Goal: Find specific page/section: Find specific page/section

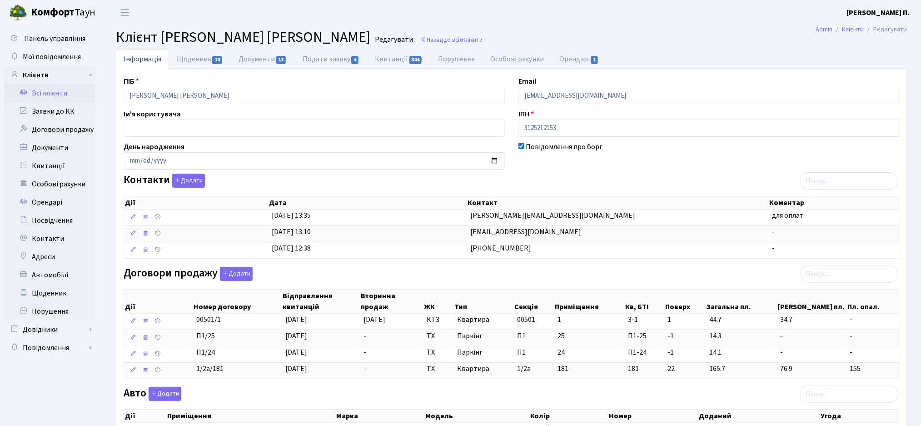
click at [44, 98] on link "Всі клієнти" at bounding box center [50, 93] width 91 height 18
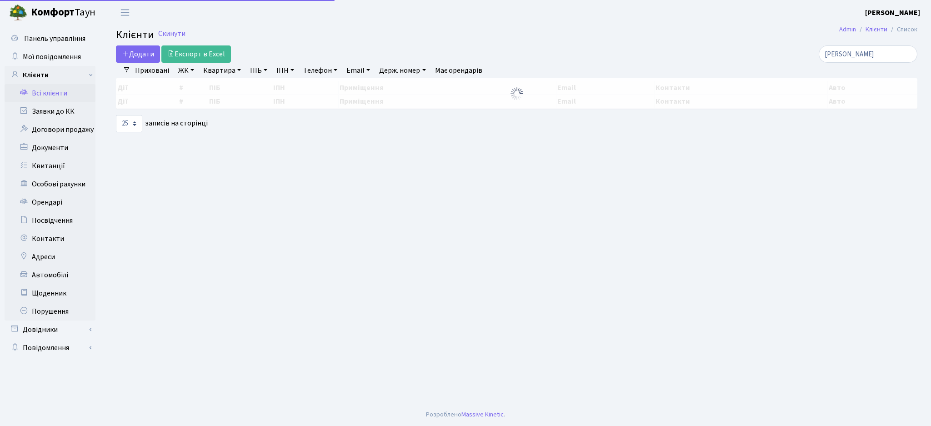
select select "25"
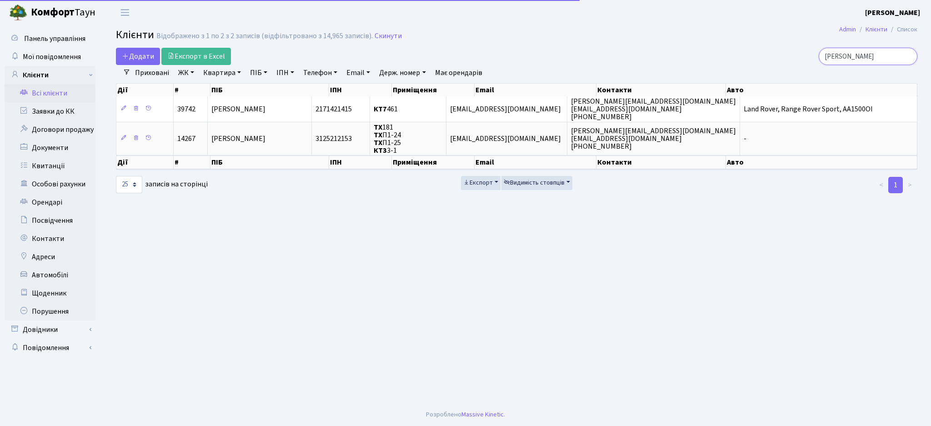
drag, startPoint x: 857, startPoint y: 56, endPoint x: 780, endPoint y: 56, distance: 77.3
click at [779, 56] on div "кіцул" at bounding box center [788, 56] width 258 height 17
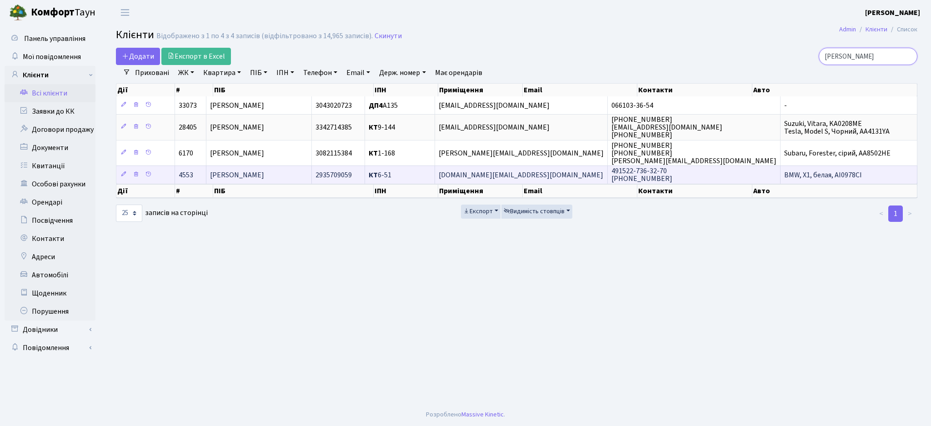
type input "[PERSON_NAME]"
click at [391, 172] on span "КТ 6-51" at bounding box center [380, 175] width 23 height 10
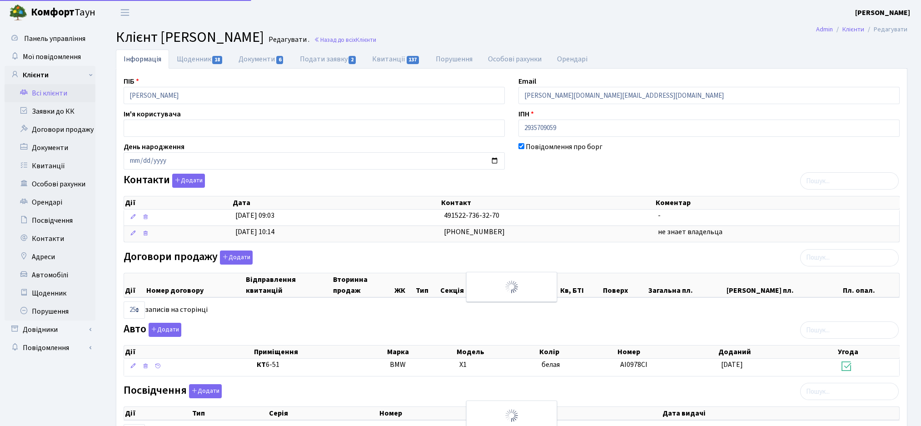
select select "25"
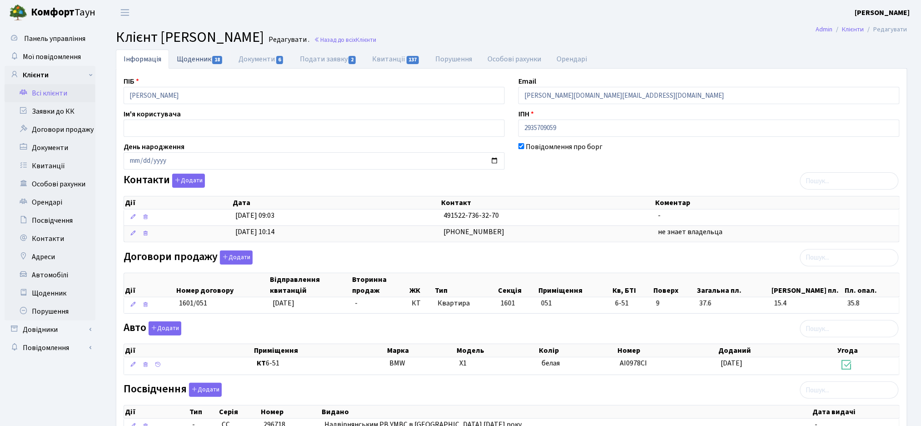
click at [213, 51] on link "Щоденник 18" at bounding box center [200, 59] width 62 height 19
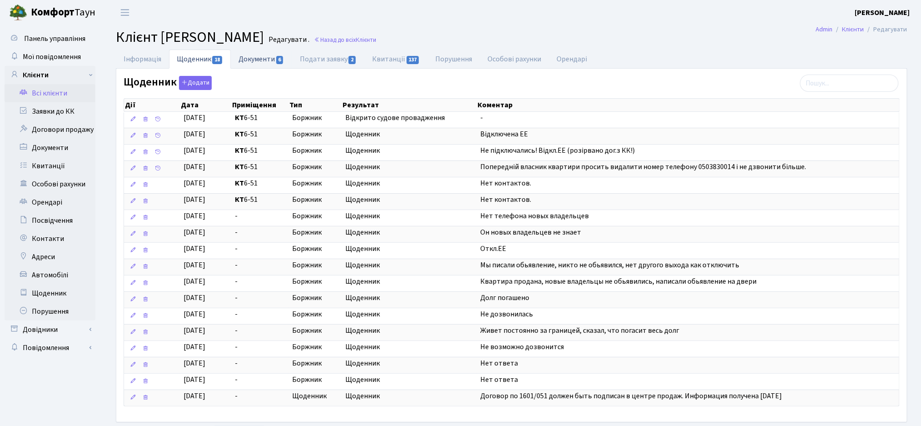
click at [250, 63] on link "Документи 6" at bounding box center [261, 59] width 61 height 19
select select "25"
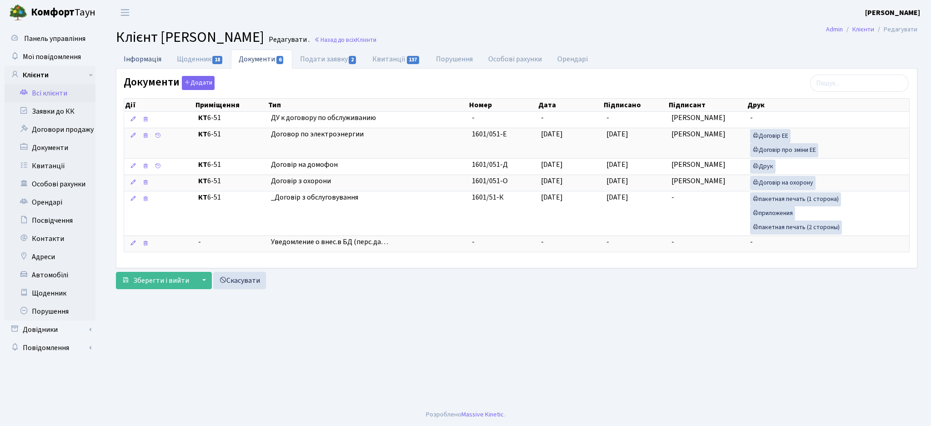
click at [128, 58] on link "Інформація" at bounding box center [142, 59] width 53 height 19
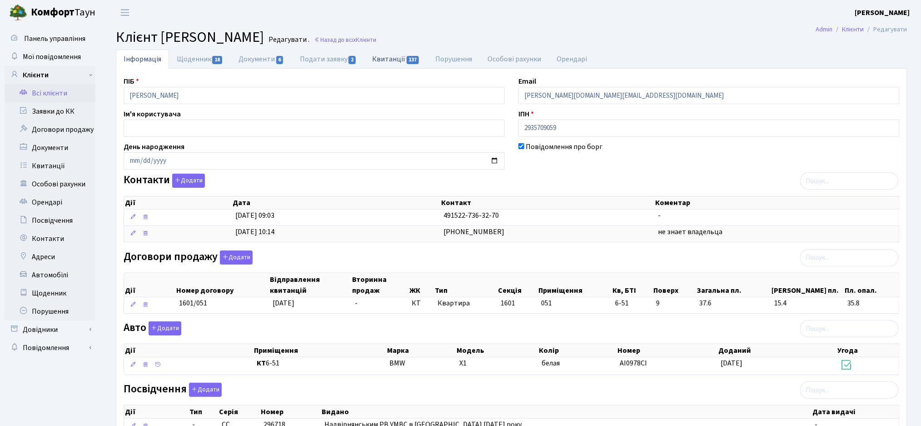
click at [406, 60] on link "Квитанції 137" at bounding box center [396, 59] width 63 height 19
select select "25"
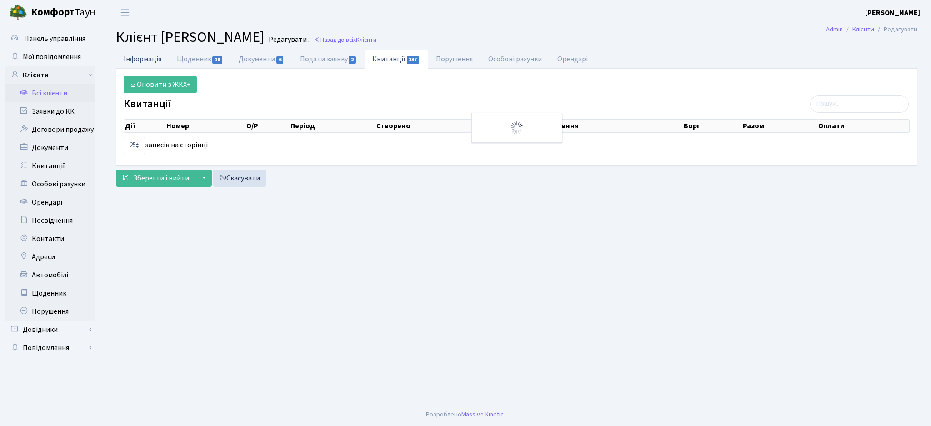
click at [137, 64] on link "Інформація" at bounding box center [142, 59] width 53 height 19
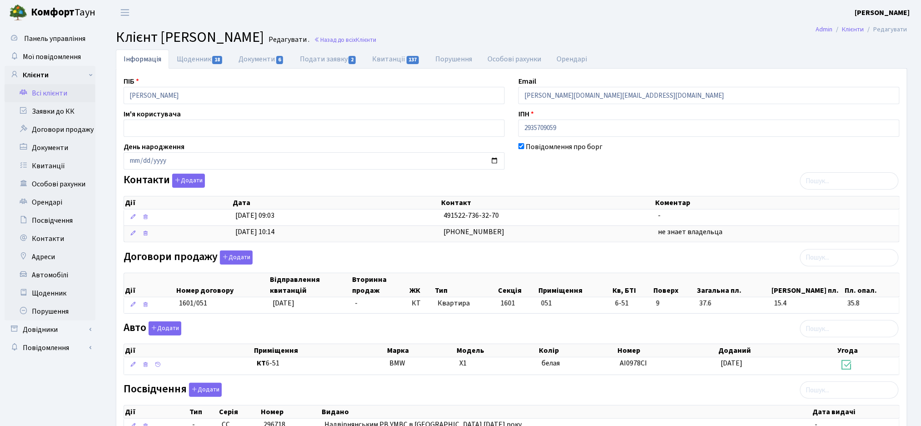
click at [541, 39] on h2 "Клієнт Процюк Сергій Вікторович Редагувати . Назад до всіх Клієнти" at bounding box center [512, 37] width 792 height 17
click at [212, 59] on span "18" at bounding box center [217, 60] width 10 height 8
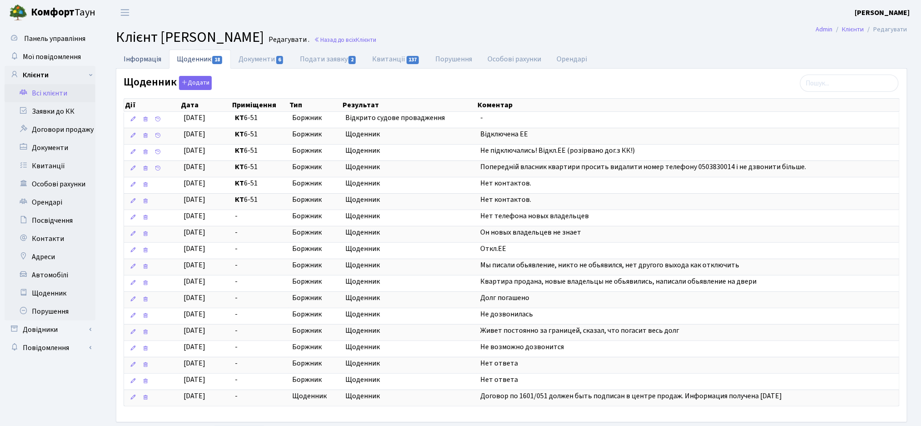
click at [151, 55] on link "Інформація" at bounding box center [142, 59] width 53 height 19
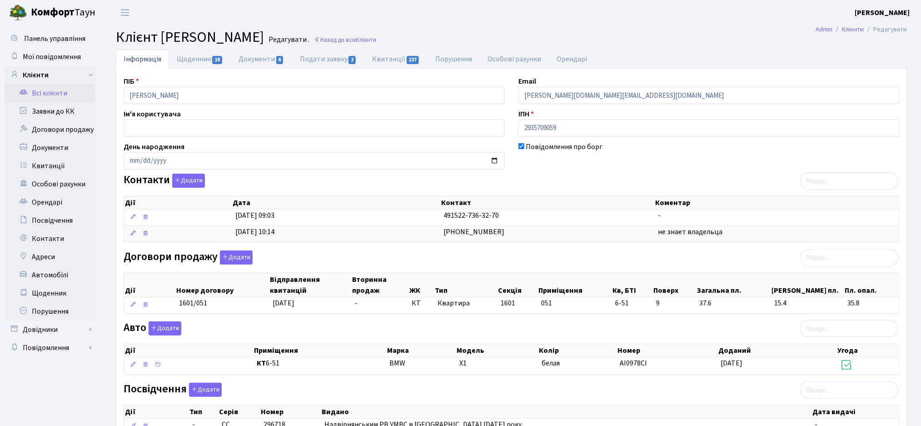
click at [64, 95] on link "Всі клієнти" at bounding box center [50, 93] width 91 height 18
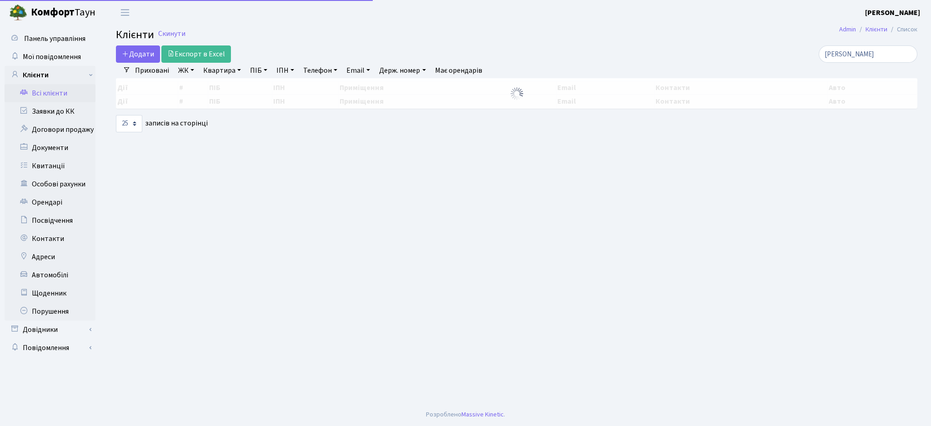
select select "25"
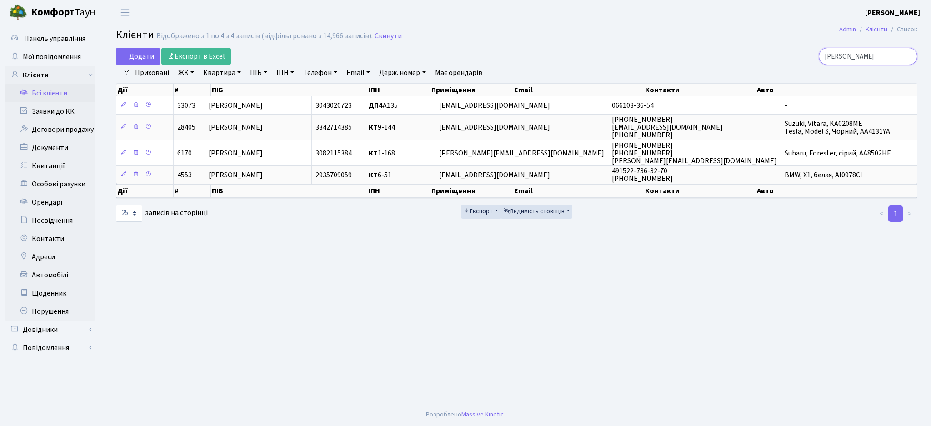
drag, startPoint x: 878, startPoint y: 55, endPoint x: 778, endPoint y: 53, distance: 99.6
click at [778, 53] on div "процюк" at bounding box center [788, 56] width 258 height 17
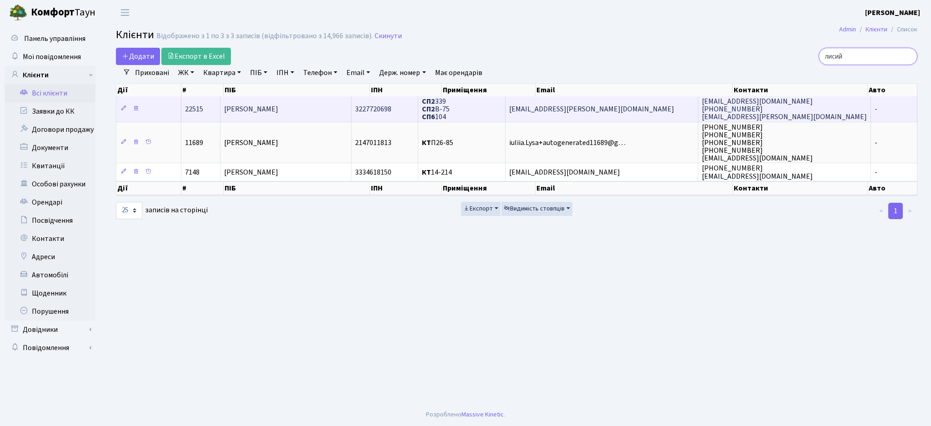
type input "лисий"
click at [278, 111] on span "[PERSON_NAME]" at bounding box center [251, 109] width 54 height 10
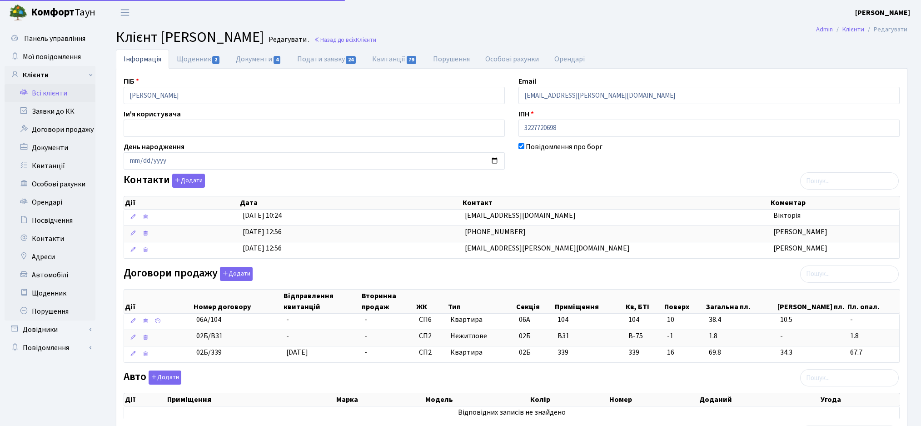
select select "25"
click at [309, 60] on link "Подати заявку 24" at bounding box center [327, 59] width 75 height 19
select select "25"
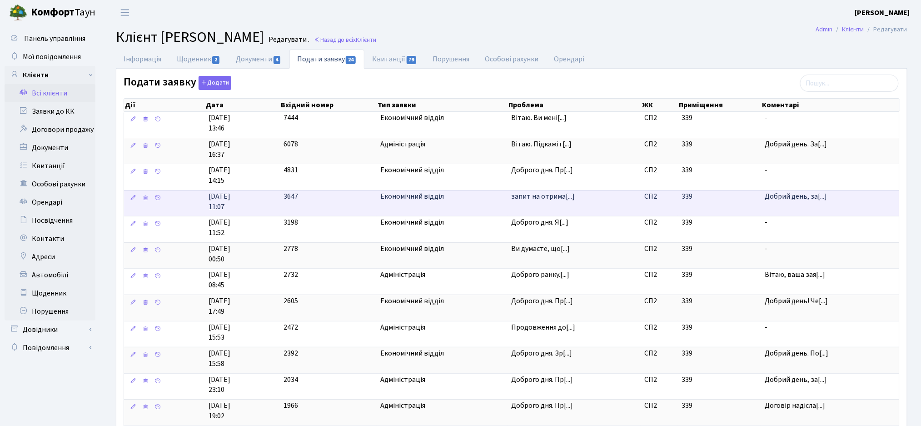
click at [532, 201] on span "запит на отрима[...]" at bounding box center [543, 196] width 64 height 10
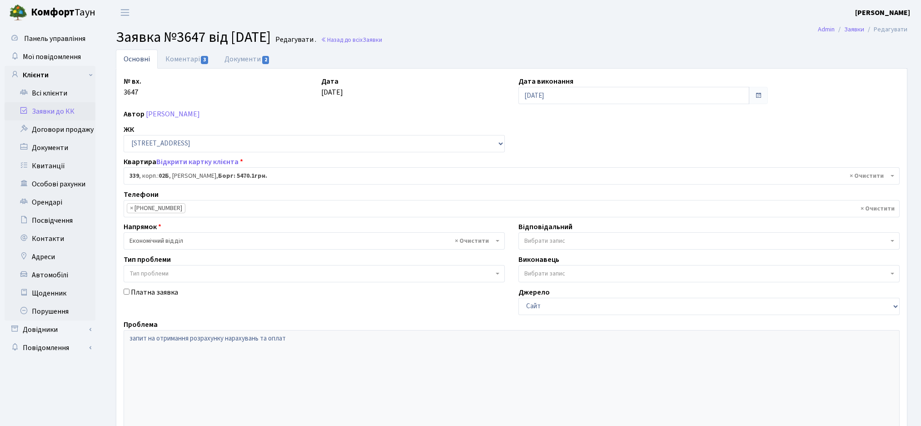
select select "20589"
click at [239, 60] on link "Документи 2" at bounding box center [247, 59] width 61 height 19
select select "25"
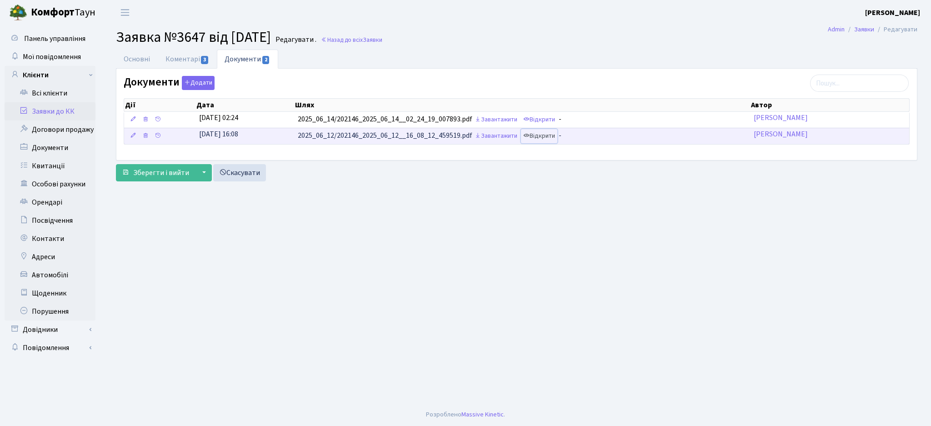
click at [541, 136] on link "Відкрити" at bounding box center [539, 136] width 36 height 14
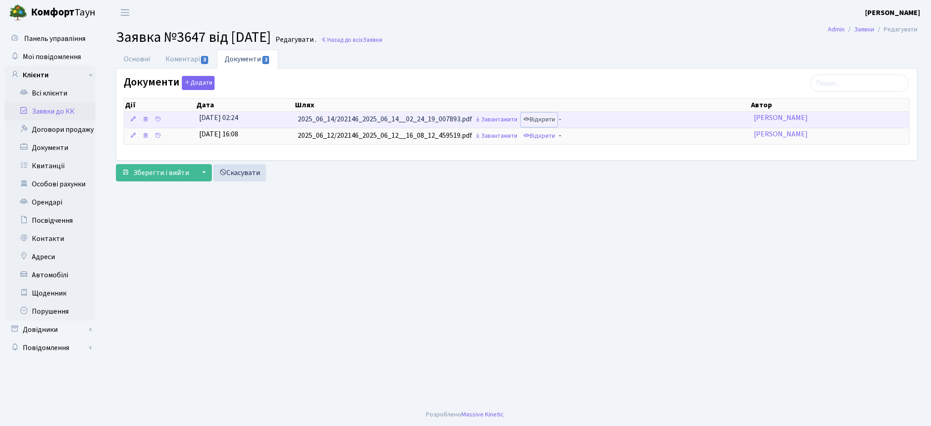
click at [550, 122] on link "Відкрити" at bounding box center [539, 120] width 36 height 14
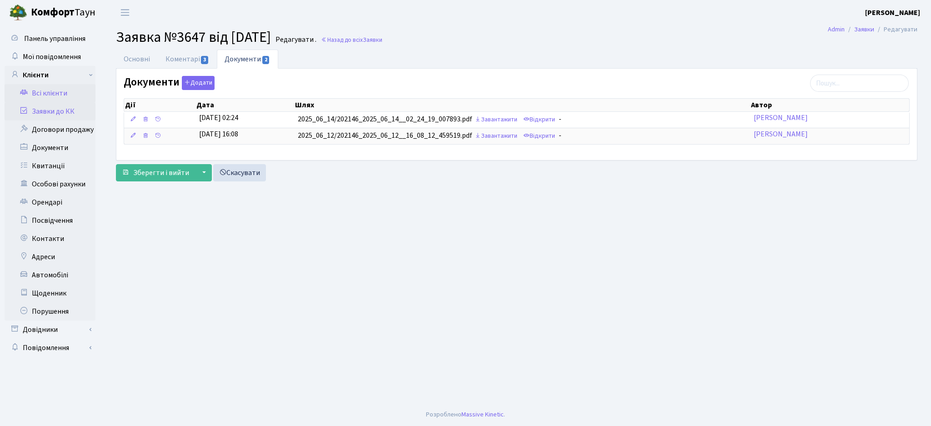
click at [48, 88] on link "Всі клієнти" at bounding box center [50, 93] width 91 height 18
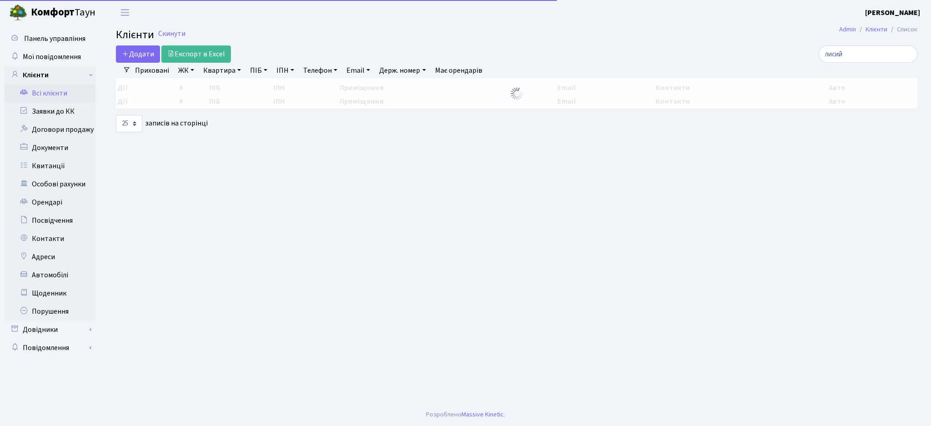
select select "25"
click at [48, 115] on link "Заявки до КК" at bounding box center [50, 111] width 91 height 18
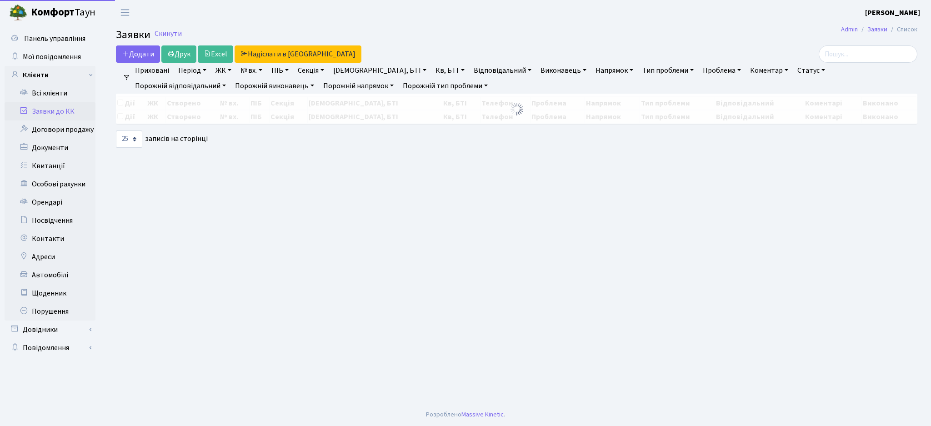
select select "25"
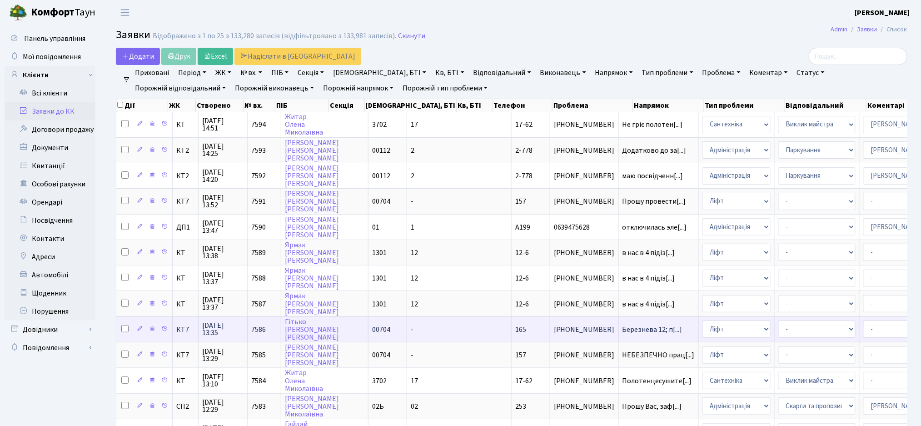
click at [619, 323] on td "Березнева 12; п[...]" at bounding box center [659, 328] width 80 height 25
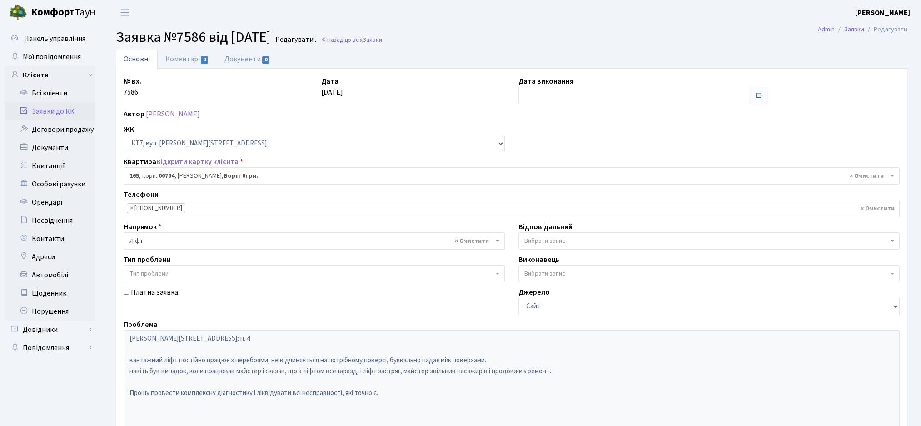
select select "18568"
click at [52, 115] on link "Заявки до КК" at bounding box center [50, 111] width 91 height 18
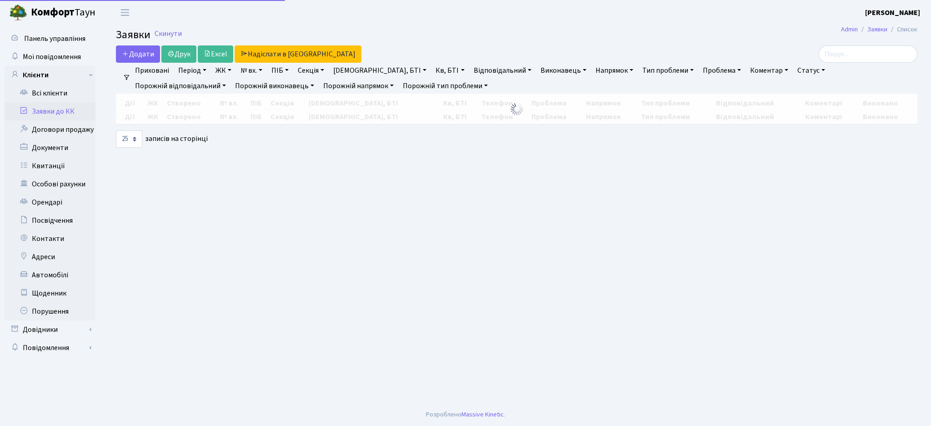
select select "25"
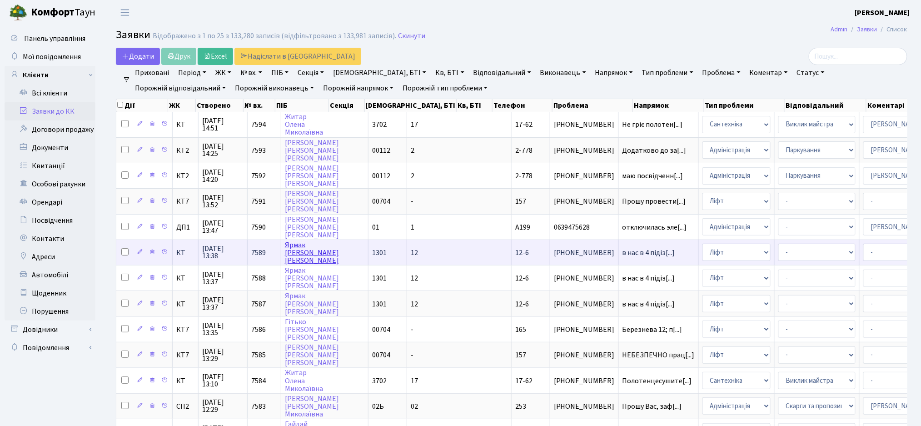
click at [296, 255] on link "[PERSON_NAME]" at bounding box center [312, 252] width 54 height 25
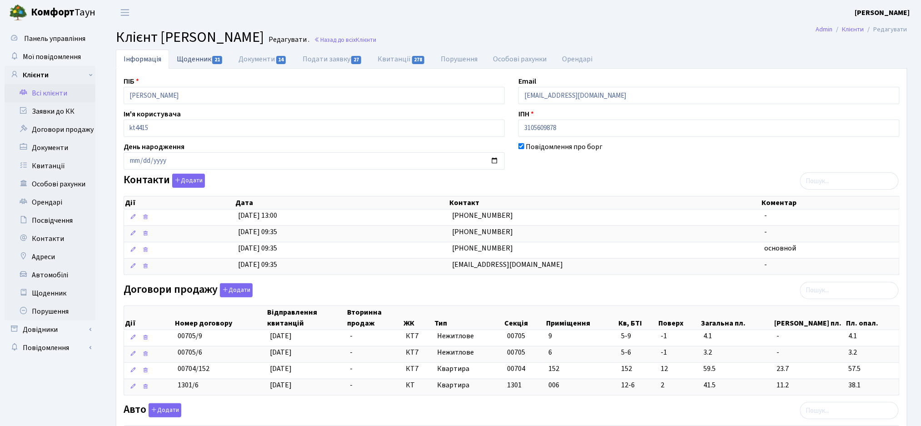
click at [207, 54] on link "Щоденник 21" at bounding box center [200, 59] width 62 height 19
select select "25"
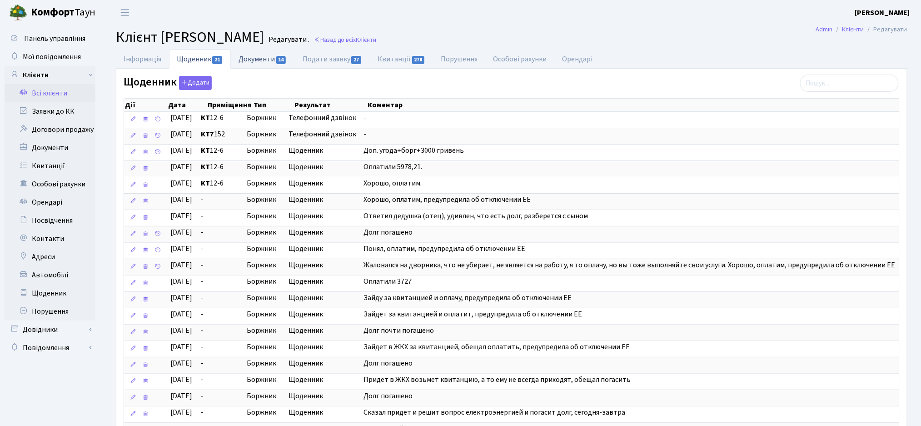
click at [264, 62] on link "Документи 14" at bounding box center [263, 59] width 64 height 19
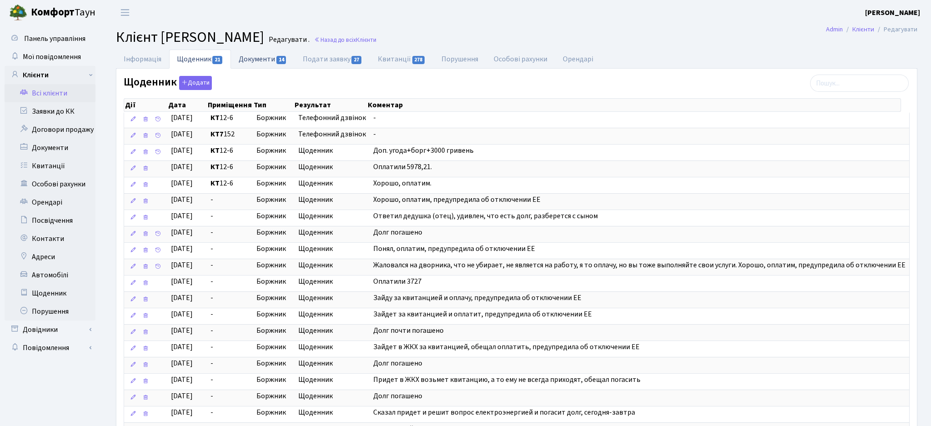
select select "25"
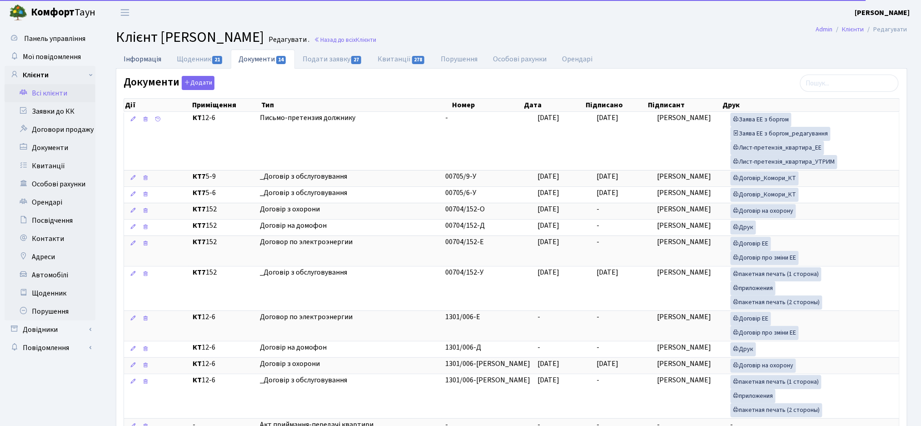
click at [140, 57] on link "Інформація" at bounding box center [142, 59] width 53 height 19
